Goal: Check status

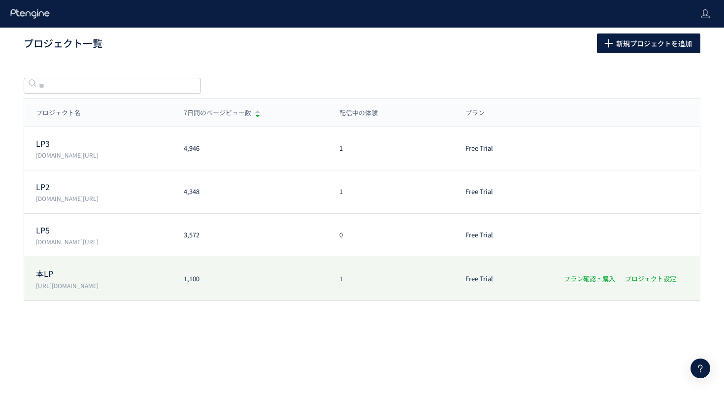
click at [286, 278] on div "1,100" at bounding box center [250, 278] width 156 height 9
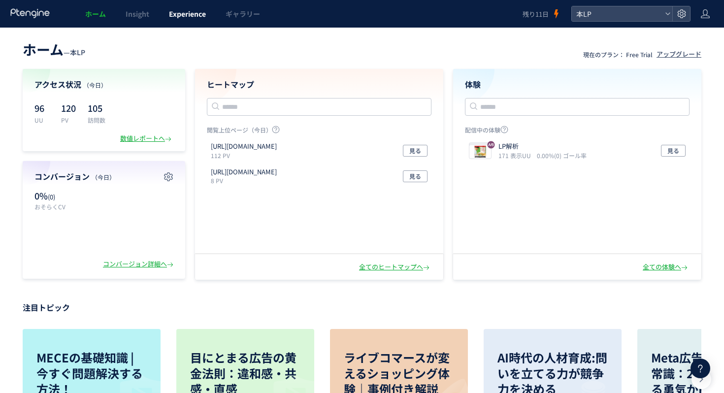
click at [191, 19] on link "Experience" at bounding box center [187, 14] width 57 height 28
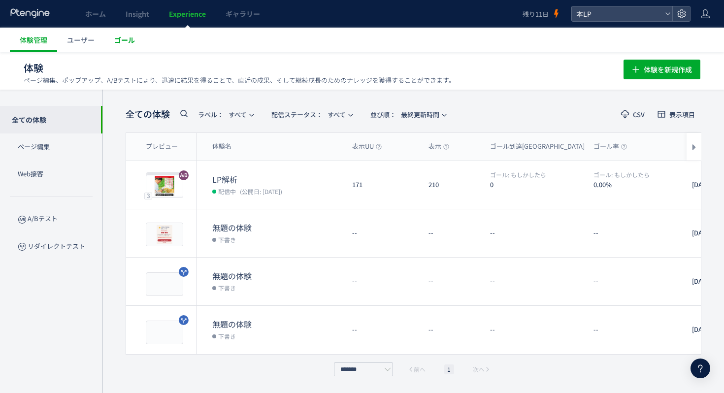
click at [136, 37] on link "ゴール" at bounding box center [124, 40] width 40 height 25
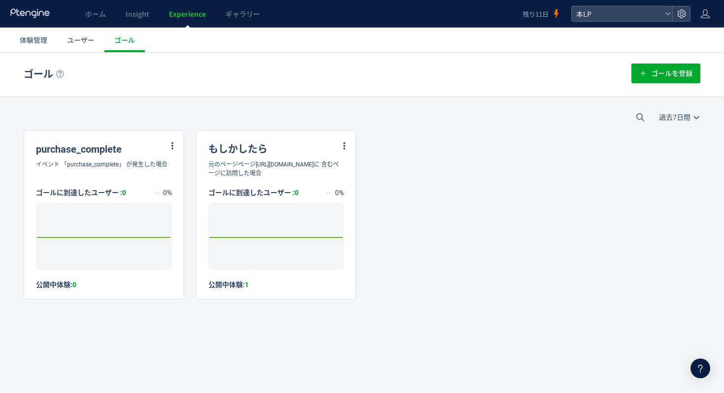
click at [248, 107] on div "過去7日間 今日 過去7日間 過去30日間" at bounding box center [362, 117] width 724 height 26
click at [269, 77] on h1 "ゴール" at bounding box center [315, 74] width 583 height 14
click at [34, 37] on span "体験管理" at bounding box center [34, 40] width 28 height 10
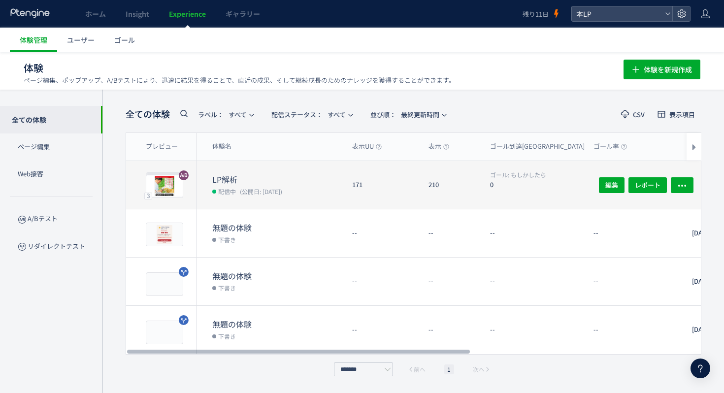
click at [308, 174] on dt "LP解析" at bounding box center [278, 179] width 132 height 11
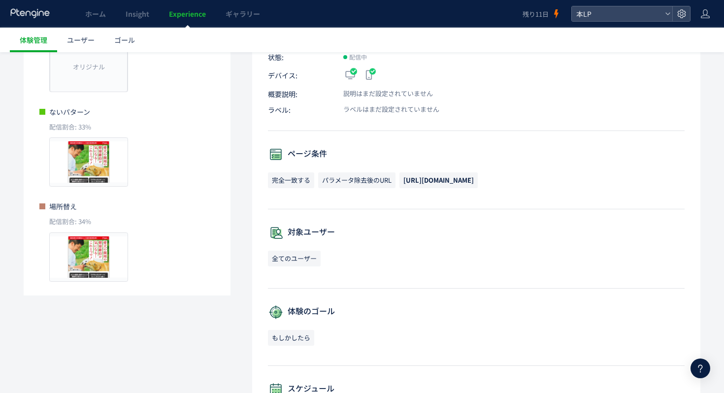
scroll to position [90, 0]
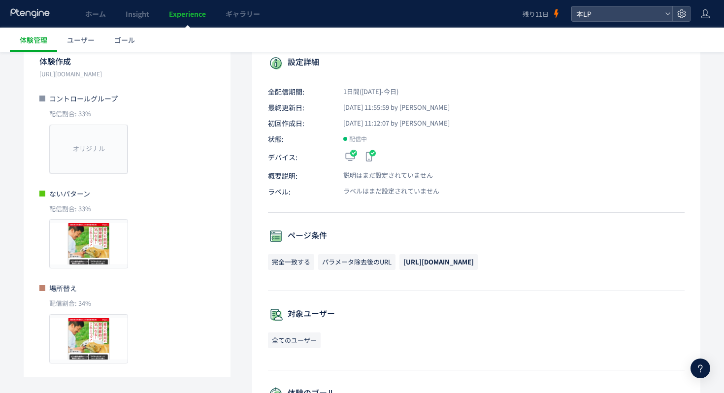
click at [446, 259] on span "[URL][DOMAIN_NAME]" at bounding box center [438, 261] width 70 height 9
click at [449, 224] on div "設定詳細 全配信期間: 1日間([DATE]-今日) 最終更新日: [DATE] 11:55:59 by [PERSON_NAME] 初回作成日: [DATE…" at bounding box center [476, 350] width 448 height 623
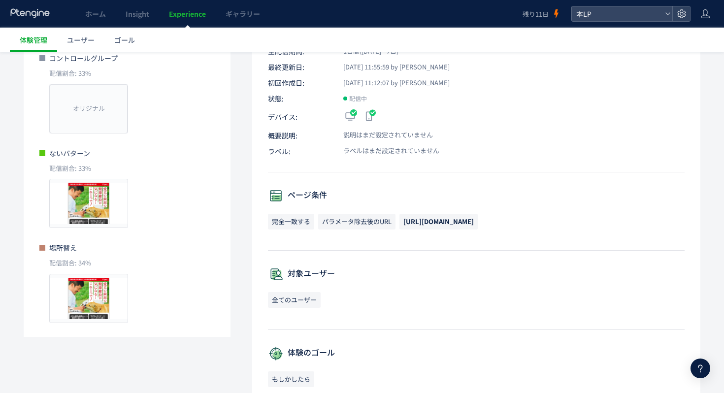
scroll to position [0, 0]
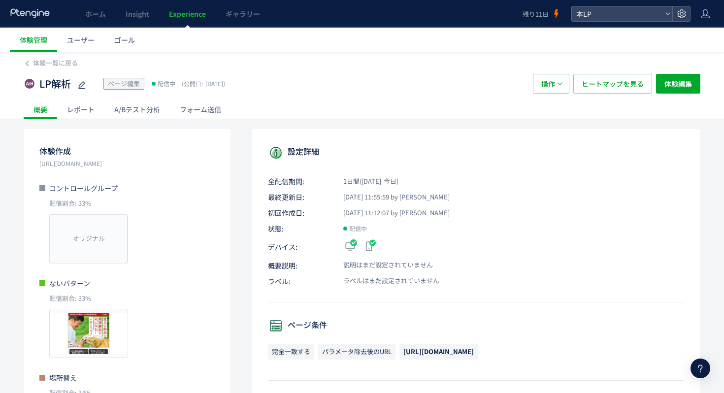
click at [81, 109] on div "レポート" at bounding box center [80, 110] width 47 height 20
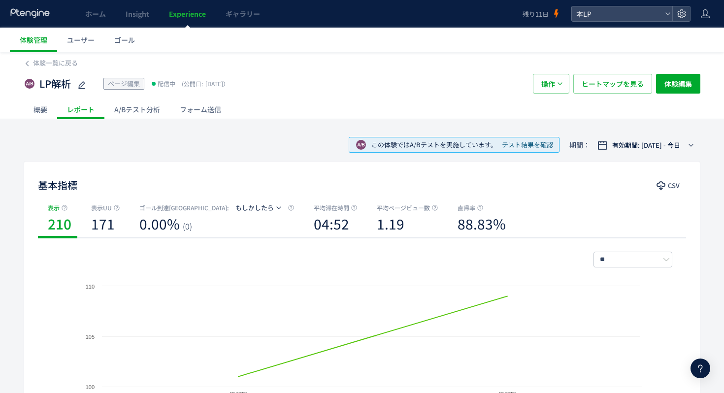
click at [235, 161] on div "基本指標 CSV 表示 210 表示UU 171 ゴール到達[GEOGRAPHIC_DATA] : もしかしたら 0.00% (0) 平均滞在時間 04:52…" at bounding box center [362, 290] width 677 height 258
